Goal: Information Seeking & Learning: Learn about a topic

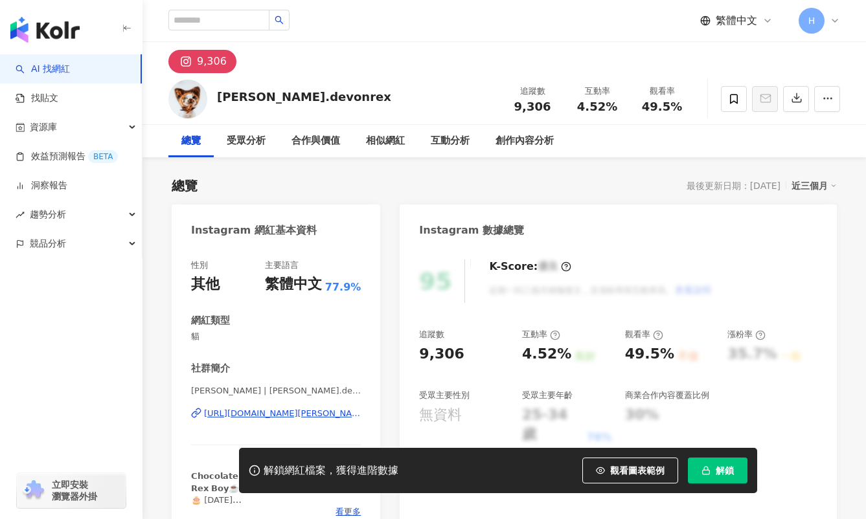
click at [194, 138] on div "總覽" at bounding box center [190, 141] width 19 height 16
click at [219, 11] on input "search" at bounding box center [218, 20] width 101 height 21
click at [60, 70] on link "AI 找網紅" at bounding box center [43, 69] width 54 height 13
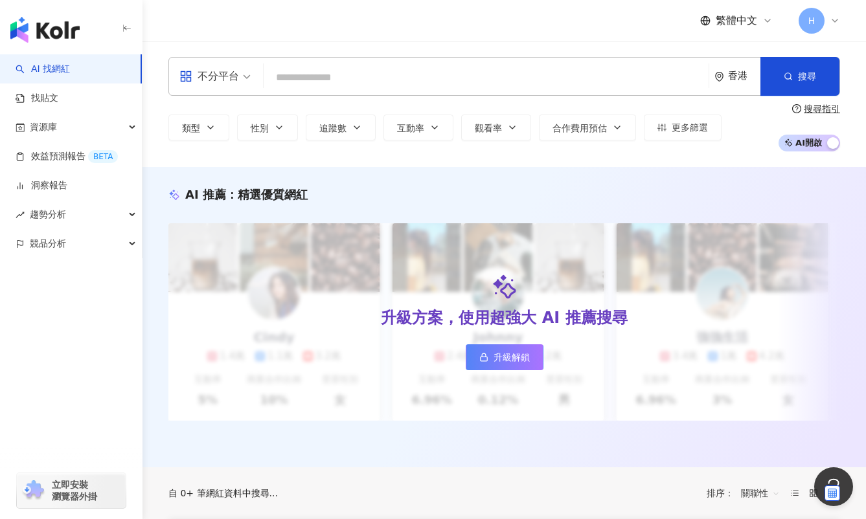
click at [300, 72] on input "search" at bounding box center [486, 77] width 434 height 25
click at [213, 128] on icon "button" at bounding box center [210, 127] width 10 height 10
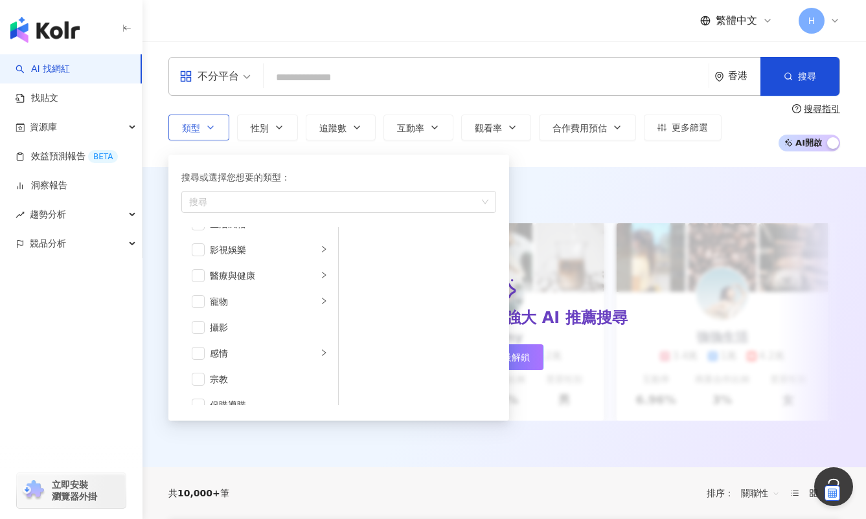
scroll to position [322, 0]
click at [201, 285] on span "button" at bounding box center [198, 283] width 13 height 13
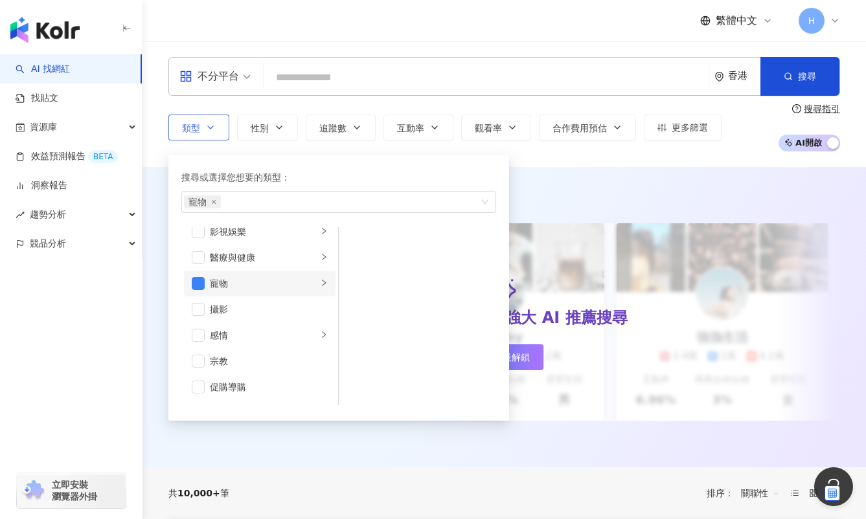
click at [324, 286] on icon "right" at bounding box center [324, 283] width 8 height 8
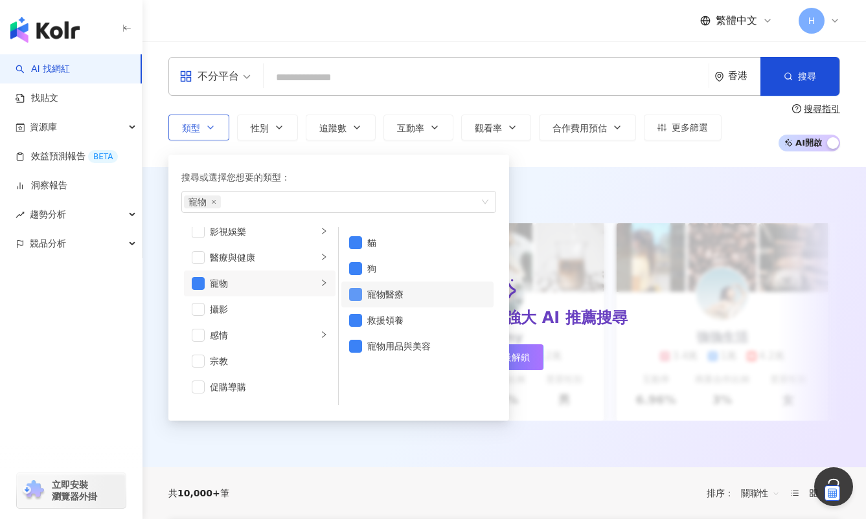
click at [354, 291] on span "button" at bounding box center [355, 294] width 13 height 13
click at [354, 322] on span "button" at bounding box center [355, 320] width 13 height 13
click at [354, 345] on span "button" at bounding box center [355, 346] width 13 height 13
click at [600, 196] on div "AI 推薦 ： 精選優質網紅" at bounding box center [503, 194] width 671 height 16
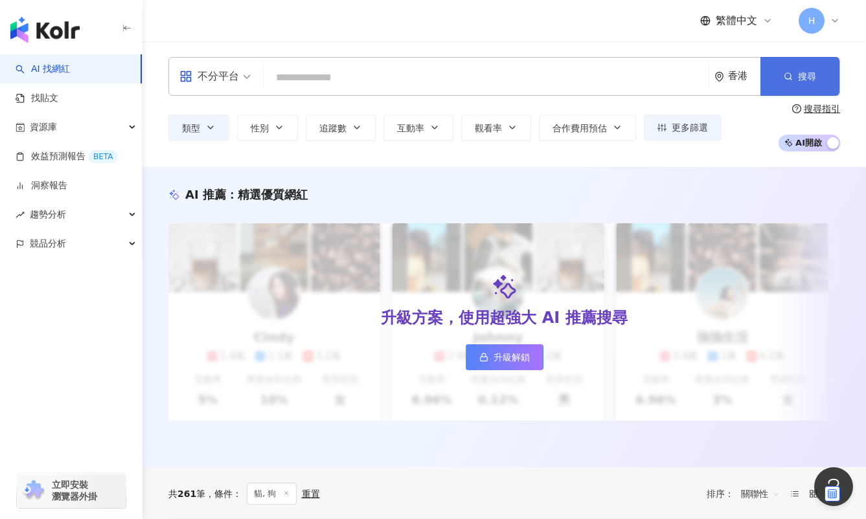
click at [809, 89] on button "搜尋" at bounding box center [799, 76] width 79 height 39
click at [835, 19] on icon at bounding box center [834, 21] width 10 height 10
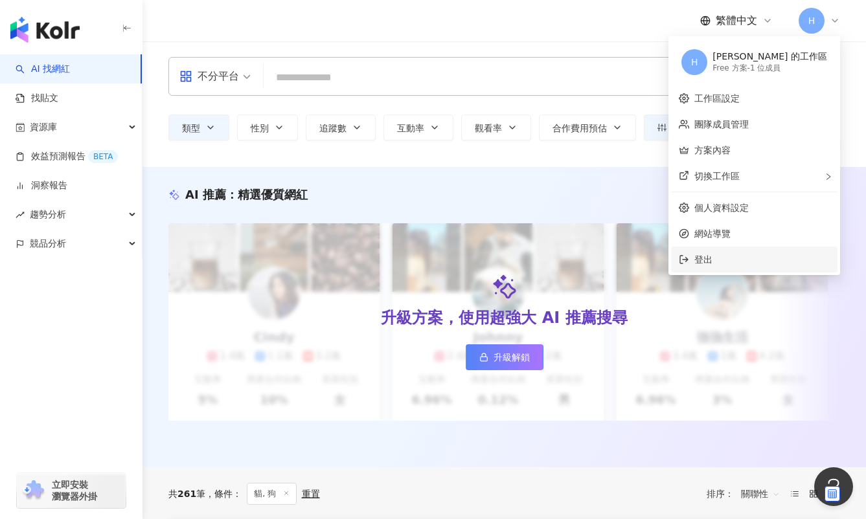
click at [712, 256] on span "登出" at bounding box center [703, 259] width 18 height 10
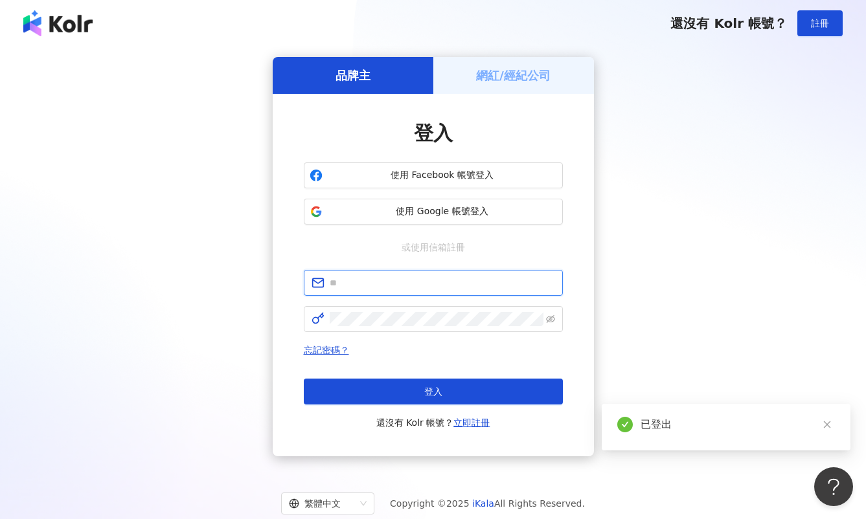
click at [390, 280] on input "text" at bounding box center [442, 283] width 225 height 14
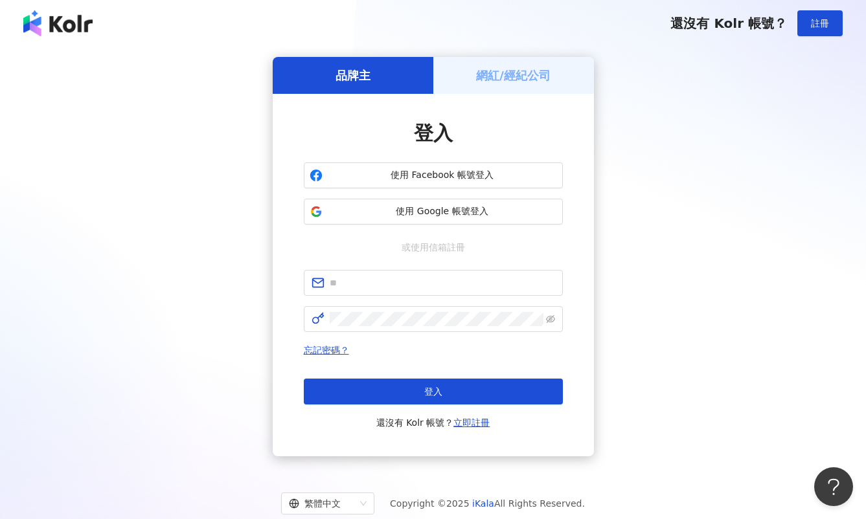
click at [685, 239] on div "品牌主 網紅/經紀公司 登入 使用 Facebook 帳號登入 使用 Google 帳號登入 或使用信箱註冊 忘記密碼？ 登入 還沒有 Kolr 帳號？ 立即…" at bounding box center [433, 257] width 835 height 400
